Goal: Information Seeking & Learning: Learn about a topic

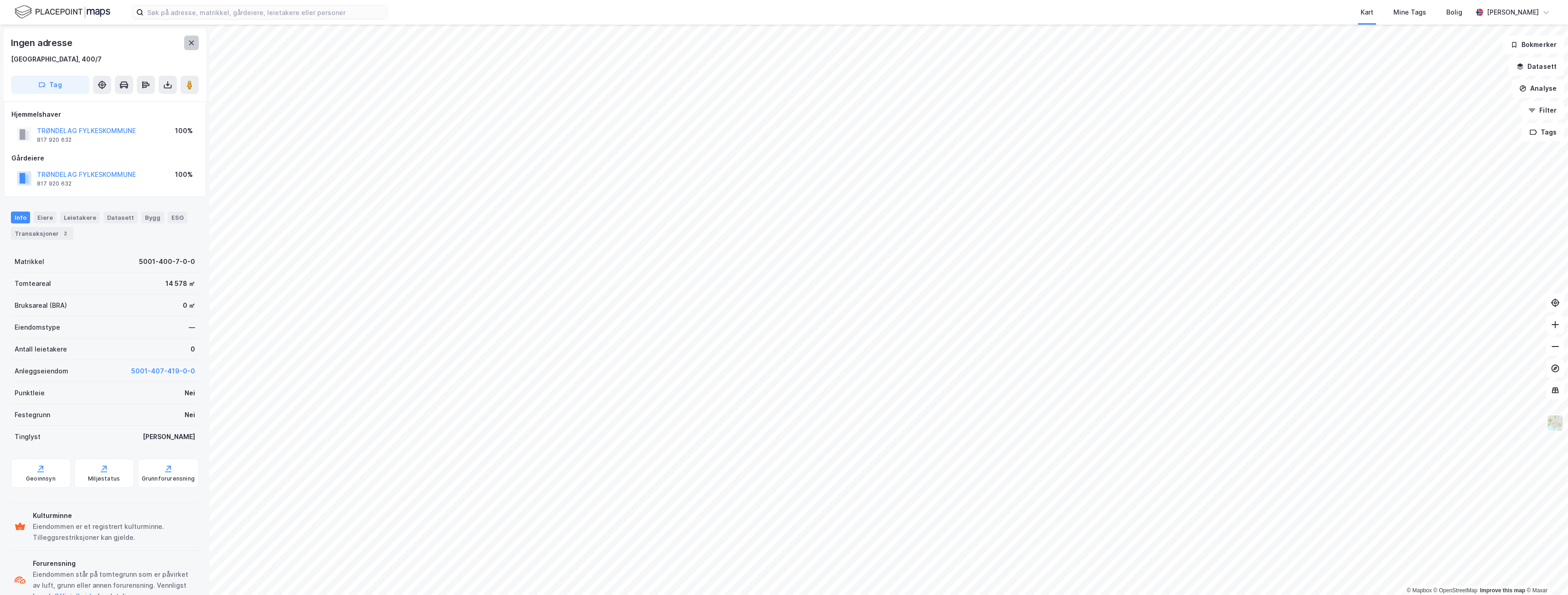
click at [191, 46] on icon at bounding box center [192, 43] width 7 height 7
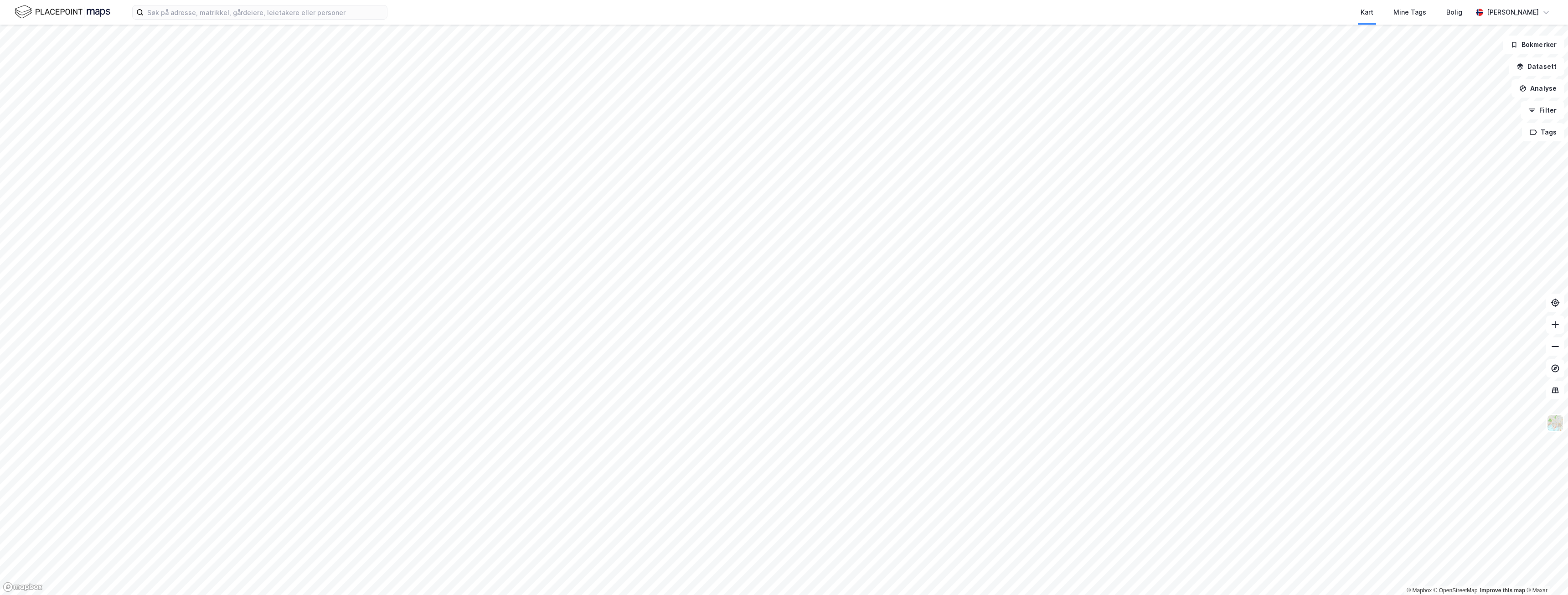
click at [499, 594] on html "Kart Mine Tags [PERSON_NAME] [PERSON_NAME] © Mapbox © OpenStreetMap Improve thi…" at bounding box center [784, 297] width 1568 height 595
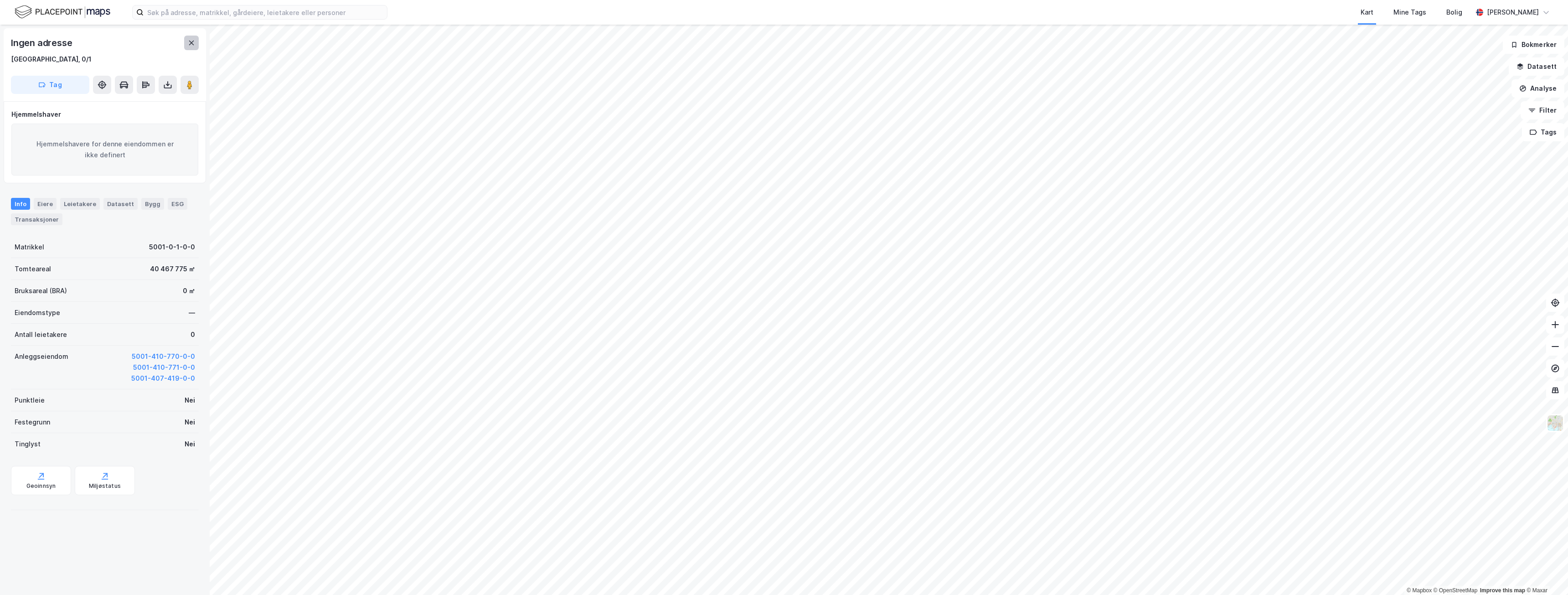
click at [192, 46] on button at bounding box center [192, 43] width 15 height 15
